Goal: Download file/media

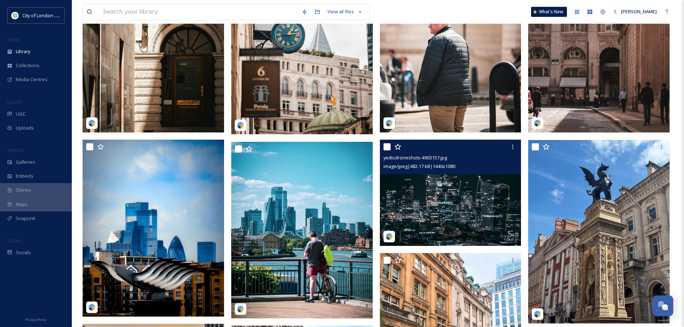
scroll to position [574, 0]
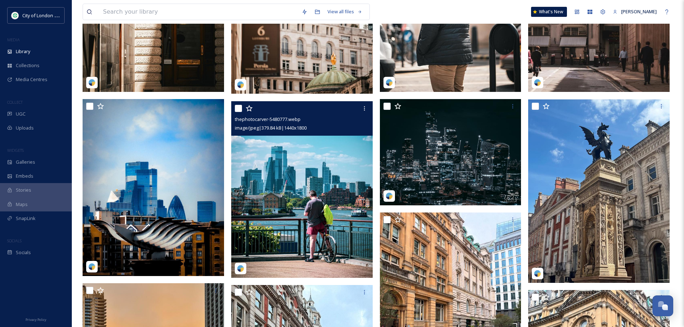
click at [310, 205] on img at bounding box center [301, 189] width 141 height 177
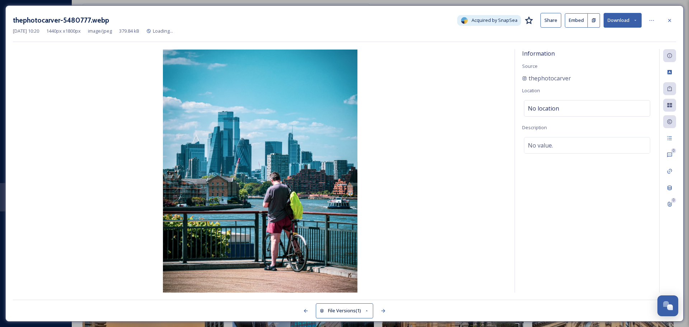
click at [623, 22] on button "Download" at bounding box center [623, 20] width 38 height 15
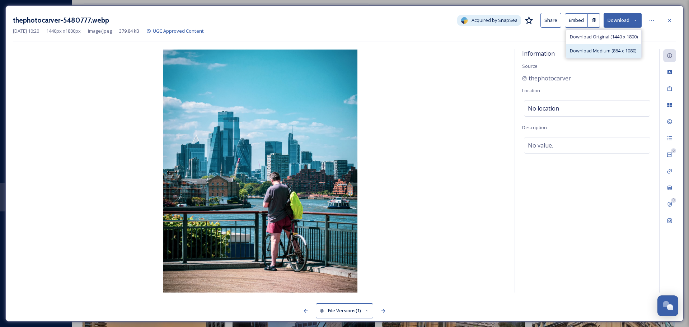
click at [613, 55] on div "Download Medium (864 x 1080)" at bounding box center [603, 51] width 75 height 14
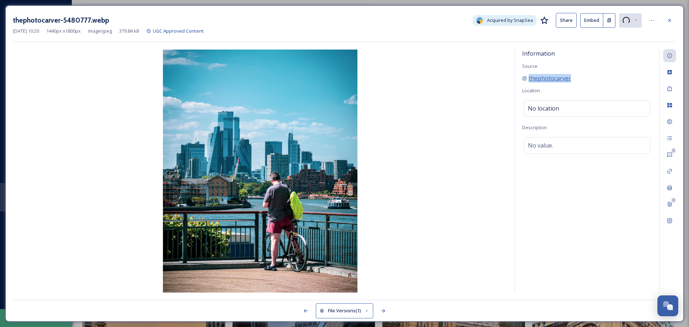
drag, startPoint x: 555, startPoint y: 78, endPoint x: 526, endPoint y: 82, distance: 29.3
click at [526, 82] on div "thephotocarver" at bounding box center [587, 78] width 130 height 9
copy span "thephotocarver"
click at [610, 52] on div "Information Source thephotocarver Location No location Description No value." at bounding box center [587, 170] width 144 height 243
click at [631, 27] on button "Download" at bounding box center [623, 20] width 38 height 15
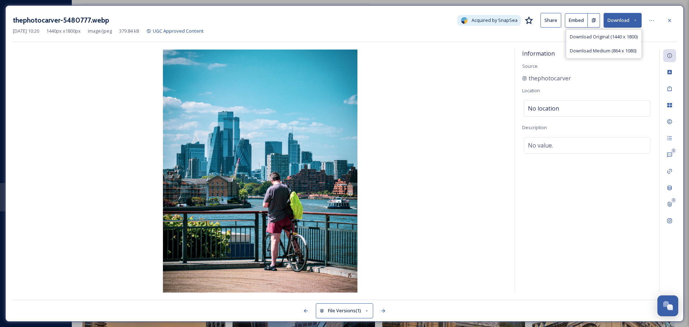
click at [444, 78] on img at bounding box center [260, 171] width 495 height 243
click at [668, 21] on icon at bounding box center [670, 21] width 6 height 6
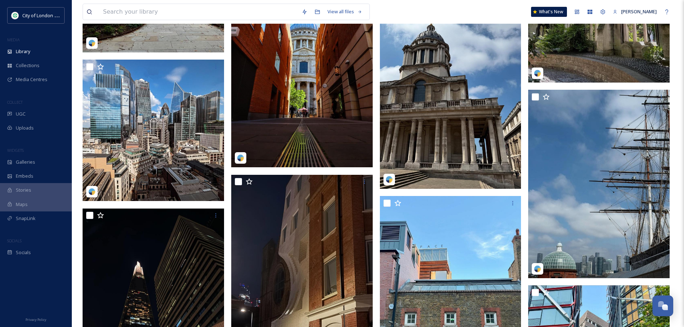
scroll to position [1646, 0]
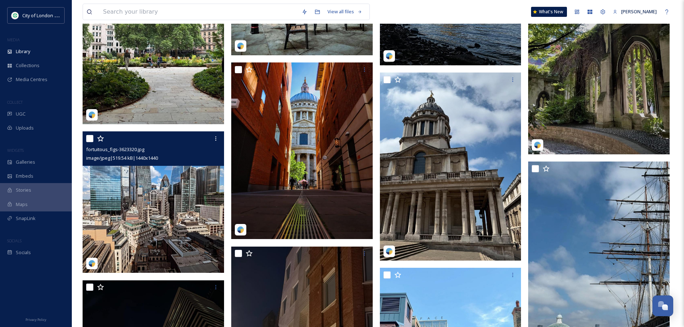
click at [174, 184] on img at bounding box center [153, 201] width 141 height 141
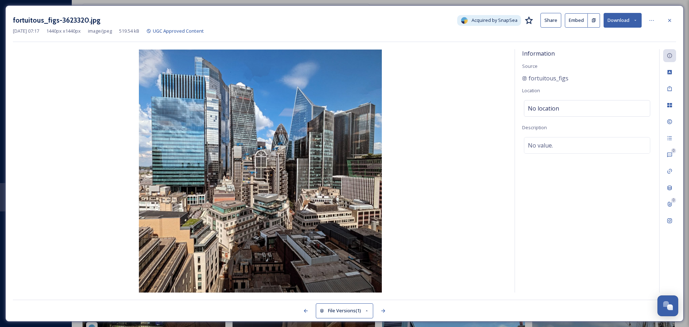
click at [631, 19] on button "Download" at bounding box center [623, 20] width 38 height 15
click at [460, 62] on img at bounding box center [260, 171] width 495 height 243
click at [669, 20] on icon at bounding box center [670, 21] width 6 height 6
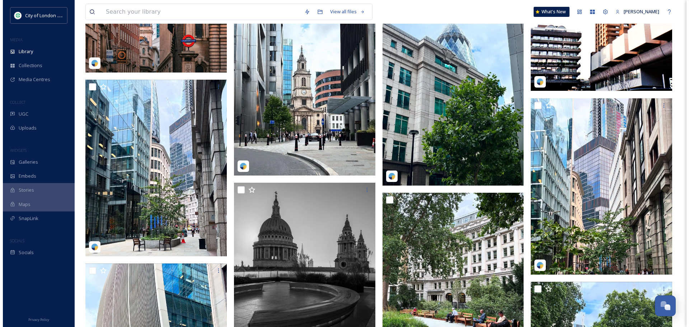
scroll to position [1036, 0]
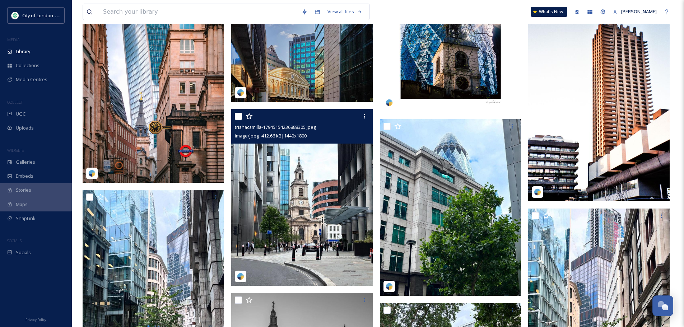
click at [352, 244] on img at bounding box center [301, 197] width 141 height 177
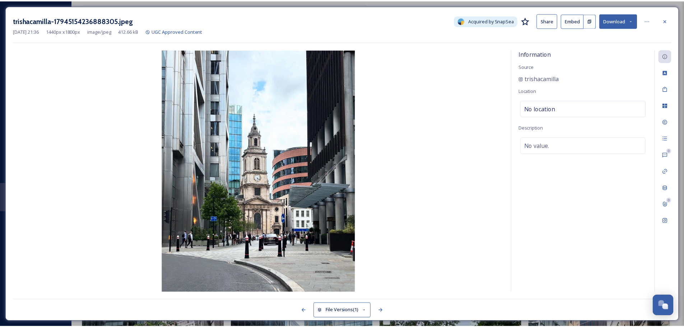
scroll to position [1045, 0]
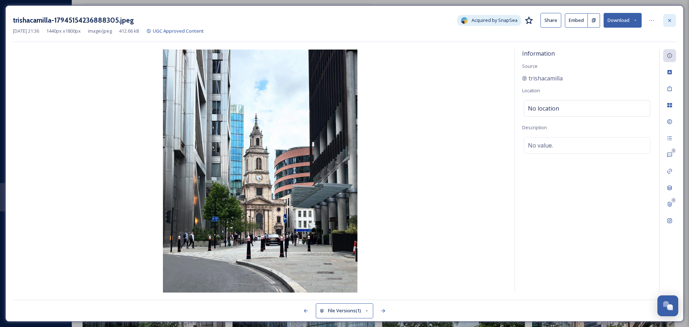
click at [669, 22] on icon at bounding box center [670, 21] width 6 height 6
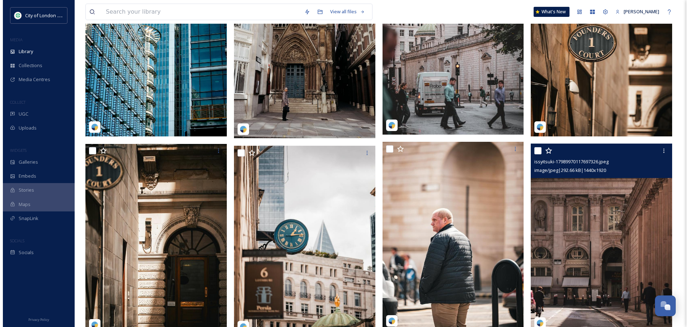
scroll to position [399, 0]
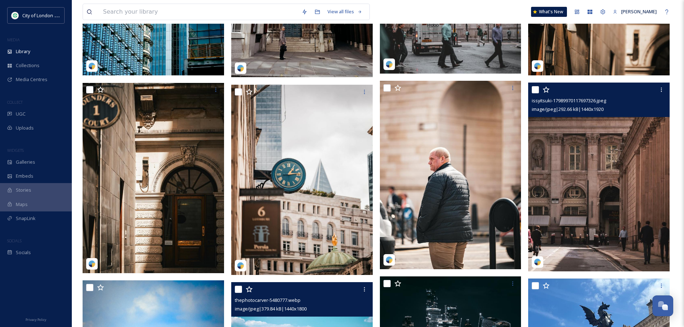
click at [611, 201] on img at bounding box center [598, 177] width 141 height 188
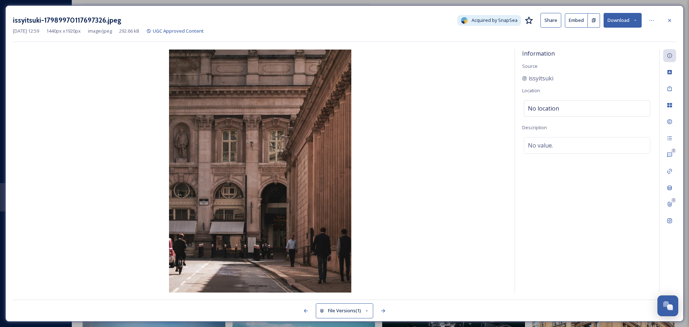
click at [623, 19] on button "Download" at bounding box center [623, 20] width 38 height 15
click at [602, 48] on span "Download Medium (810 x 1080)" at bounding box center [603, 50] width 66 height 7
drag, startPoint x: 557, startPoint y: 78, endPoint x: 524, endPoint y: 80, distance: 32.7
click at [524, 80] on div "issyitsuki" at bounding box center [587, 78] width 130 height 9
copy span "issyitsuki"
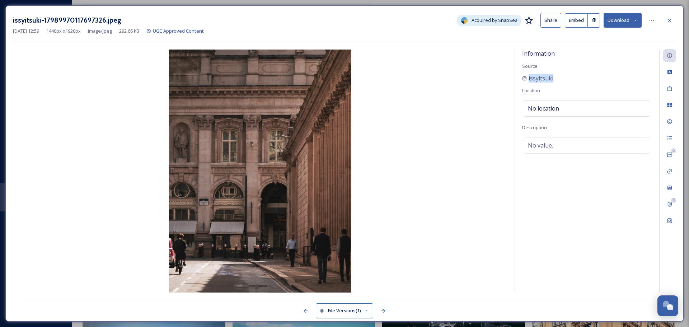
click at [293, 238] on img at bounding box center [260, 171] width 495 height 243
click at [373, 216] on img at bounding box center [260, 171] width 495 height 243
